Goal: Find specific page/section: Find specific page/section

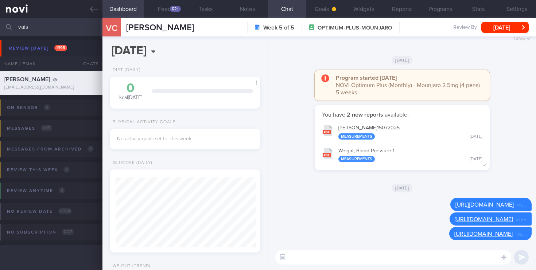
select select "6"
drag, startPoint x: 47, startPoint y: 31, endPoint x: 0, endPoint y: 20, distance: 48.6
click at [0, 20] on input "vais" at bounding box center [268, 26] width 536 height 17
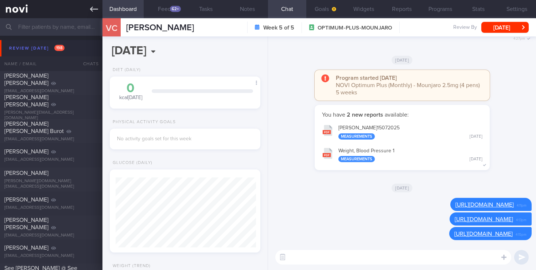
click at [23, 11] on link at bounding box center [51, 9] width 102 height 18
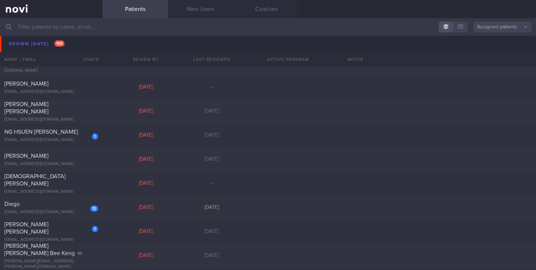
scroll to position [2280, 0]
click at [64, 212] on div "[EMAIL_ADDRESS][DOMAIN_NAME]" at bounding box center [51, 213] width 94 height 5
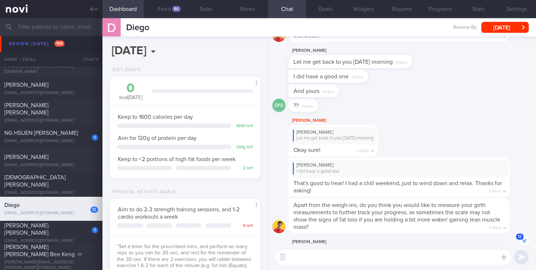
scroll to position [-160, 0]
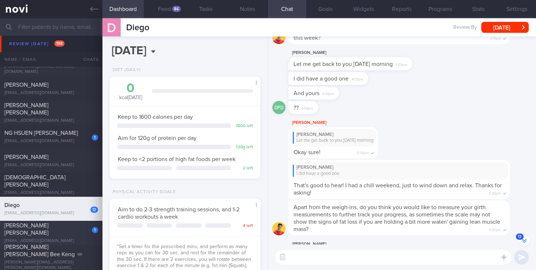
click at [70, 231] on div "[PERSON_NAME] [PERSON_NAME]" at bounding box center [50, 229] width 92 height 15
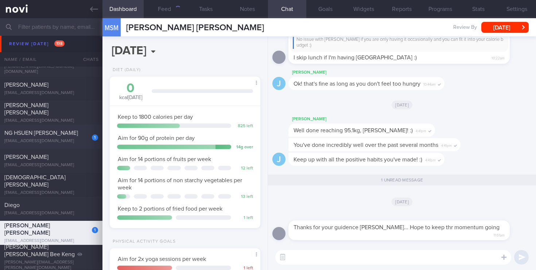
click at [58, 139] on div "[EMAIL_ADDRESS][DOMAIN_NAME]" at bounding box center [51, 141] width 94 height 5
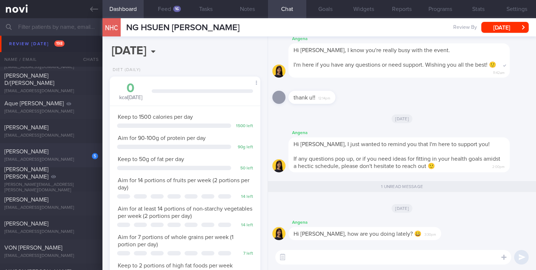
click at [62, 153] on div "[PERSON_NAME]" at bounding box center [50, 151] width 92 height 7
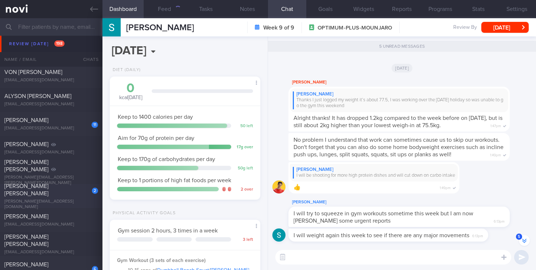
click at [78, 204] on div "2 [PERSON_NAME] [PERSON_NAME] [PERSON_NAME][EMAIL_ADDRESS][DOMAIN_NAME] [DATE] …" at bounding box center [268, 196] width 536 height 24
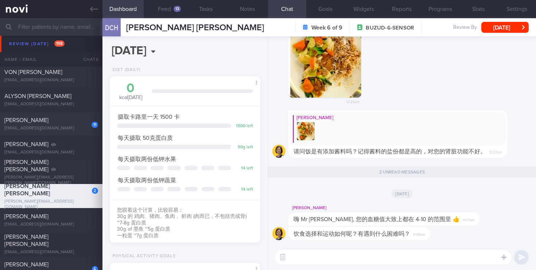
click at [86, 121] on div "11" at bounding box center [90, 122] width 16 height 11
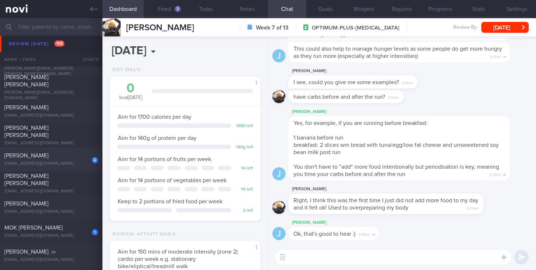
click at [77, 164] on div "[EMAIL_ADDRESS][DOMAIN_NAME]" at bounding box center [51, 163] width 94 height 5
select select "6"
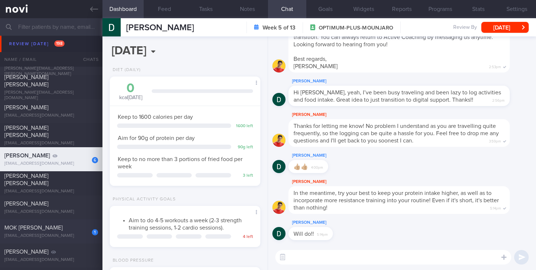
click at [63, 232] on div "1 MOK [PERSON_NAME] [EMAIL_ADDRESS][DOMAIN_NAME]" at bounding box center [51, 231] width 102 height 15
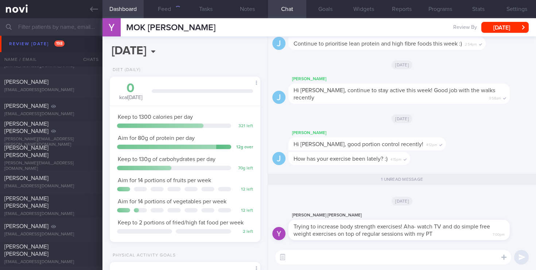
click at [47, 23] on input "text" at bounding box center [268, 26] width 536 height 17
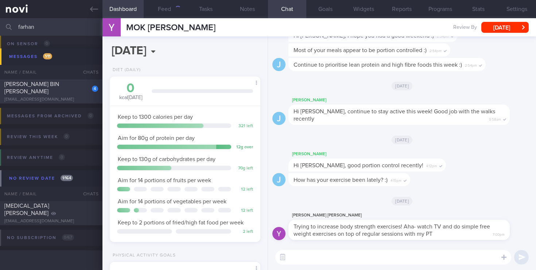
type input "farhan"
click at [79, 97] on div "[EMAIL_ADDRESS][DOMAIN_NAME]" at bounding box center [51, 99] width 94 height 5
select select "7"
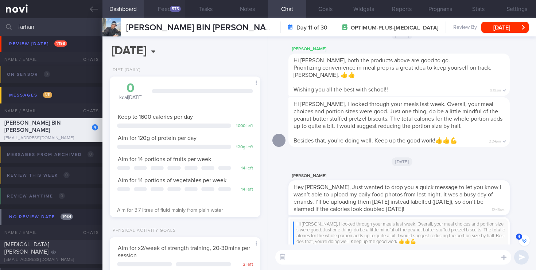
click at [176, 8] on div "575" at bounding box center [175, 9] width 11 height 6
